Goal: Task Accomplishment & Management: Manage account settings

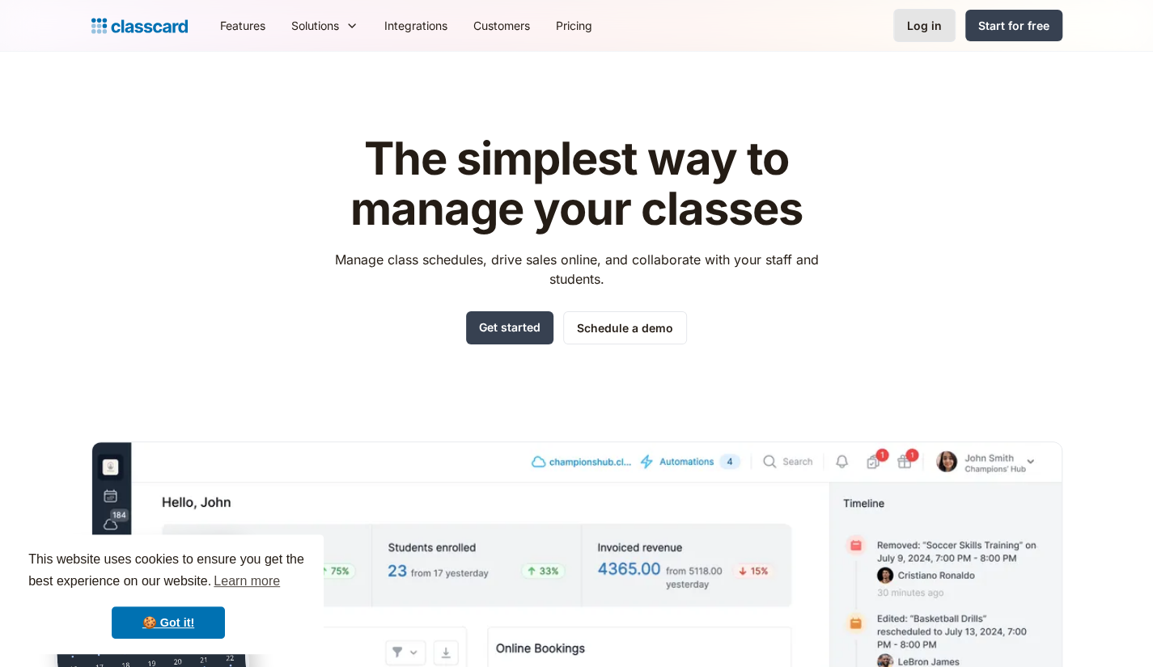
click at [922, 26] on div "Log in" at bounding box center [924, 25] width 35 height 17
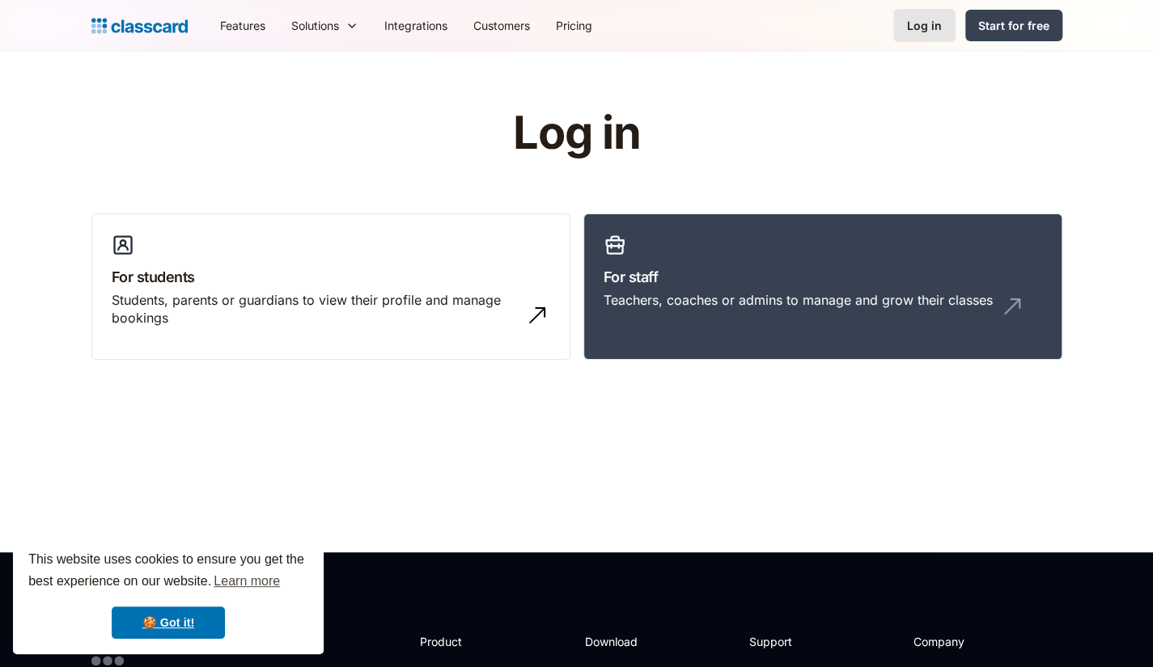
click at [930, 28] on div "Log in" at bounding box center [924, 25] width 35 height 17
click at [1013, 289] on img at bounding box center [1017, 302] width 26 height 26
